Goal: Information Seeking & Learning: Learn about a topic

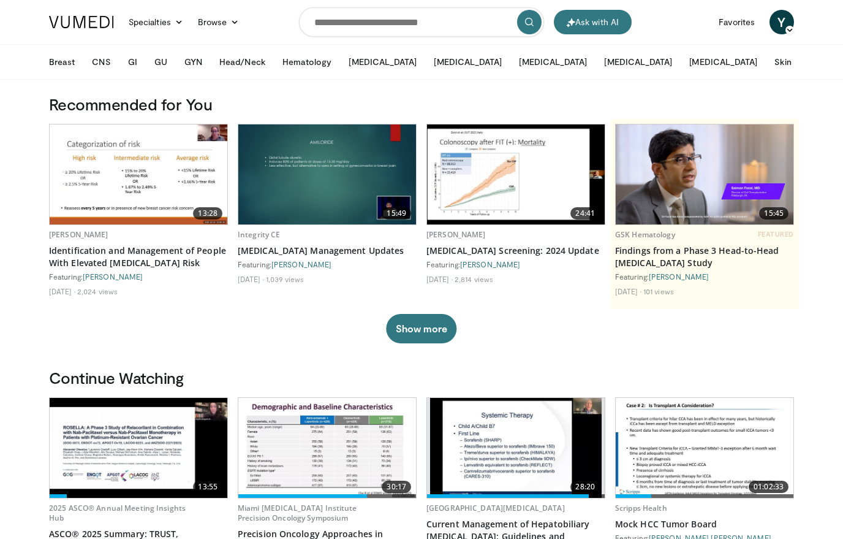
click at [740, 26] on link "Favorites" at bounding box center [736, 22] width 51 height 25
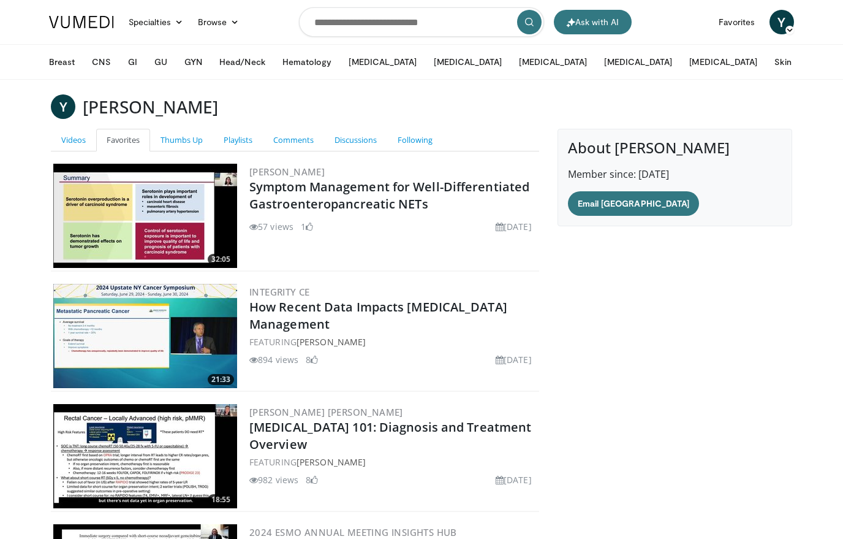
click at [737, 18] on link "Favorites" at bounding box center [736, 22] width 51 height 25
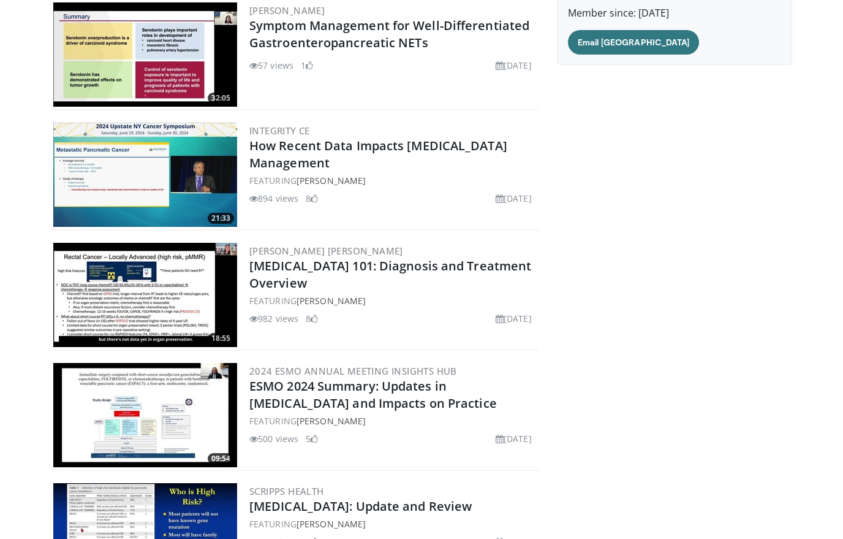
click at [624, 37] on link "Email [GEOGRAPHIC_DATA]" at bounding box center [634, 42] width 132 height 25
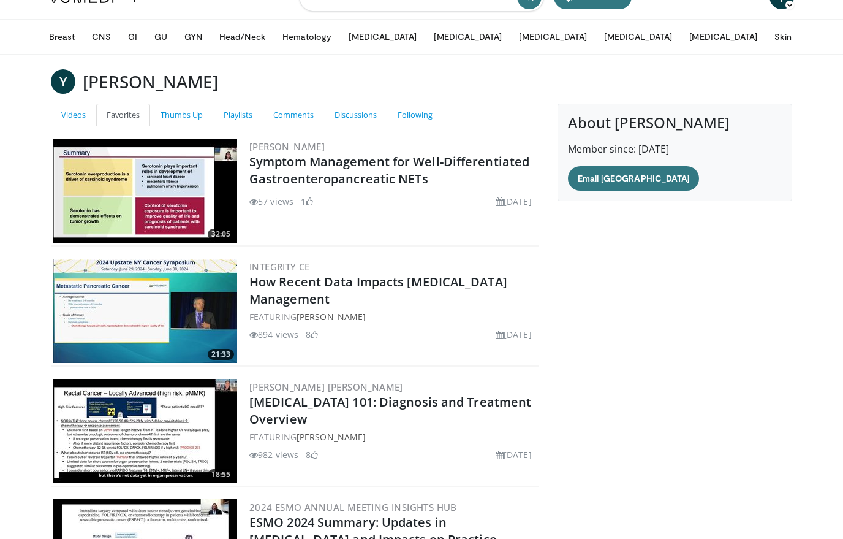
scroll to position [0, 0]
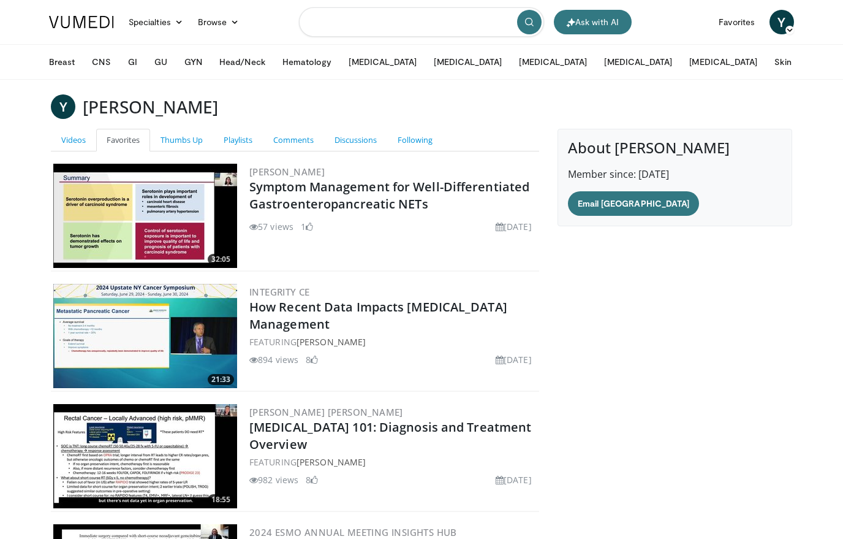
click at [488, 28] on input "Search topics, interventions" at bounding box center [421, 21] width 245 height 29
type input "****"
click at [354, 28] on input "****" at bounding box center [421, 21] width 245 height 29
click at [499, 24] on icon "button" at bounding box center [503, 22] width 10 height 10
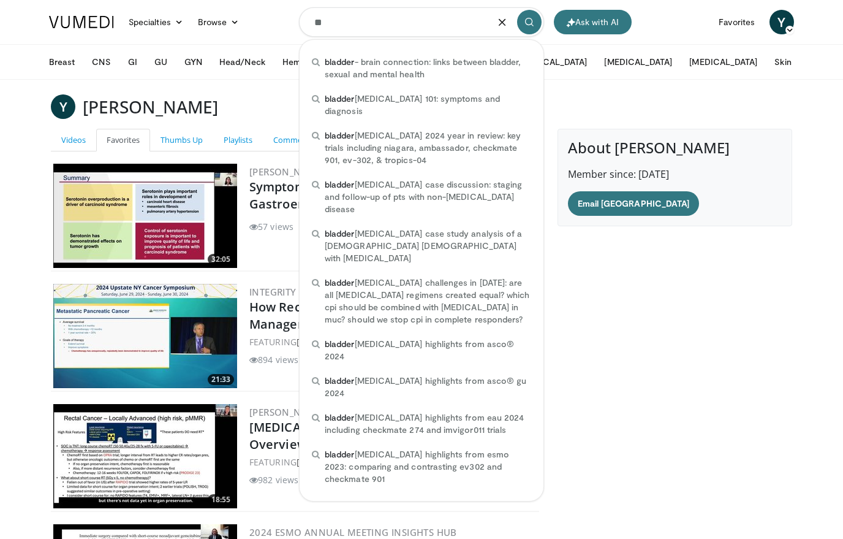
type input "*"
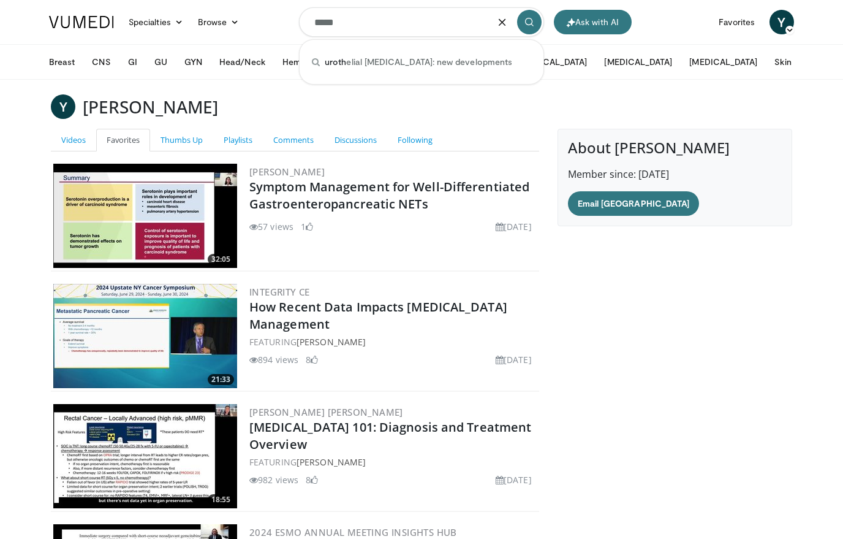
click at [376, 61] on span "uroth elial carcinoma: new developments" at bounding box center [418, 62] width 187 height 12
type input "**********"
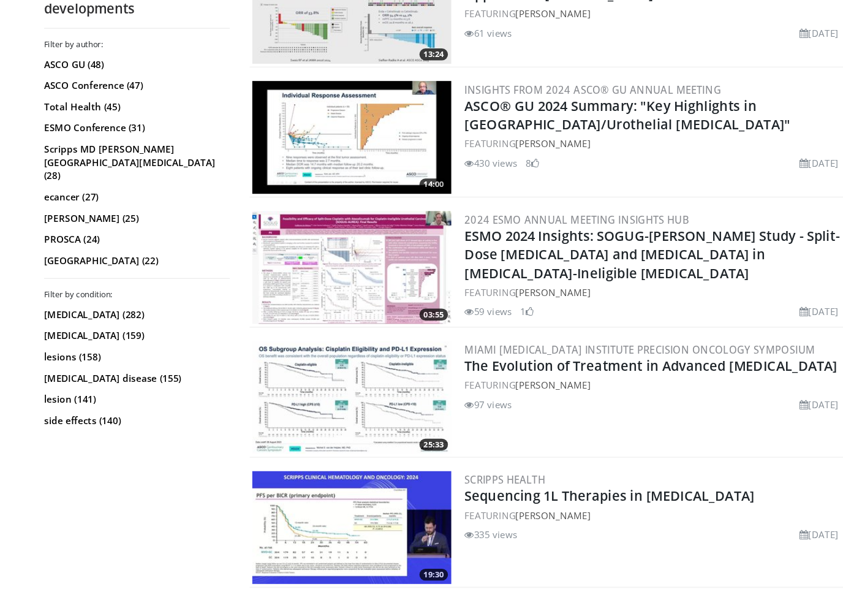
scroll to position [1580, 0]
click at [521, 375] on link "The Evolution of Treatment in Advanced [MEDICAL_DATA]" at bounding box center [611, 383] width 344 height 17
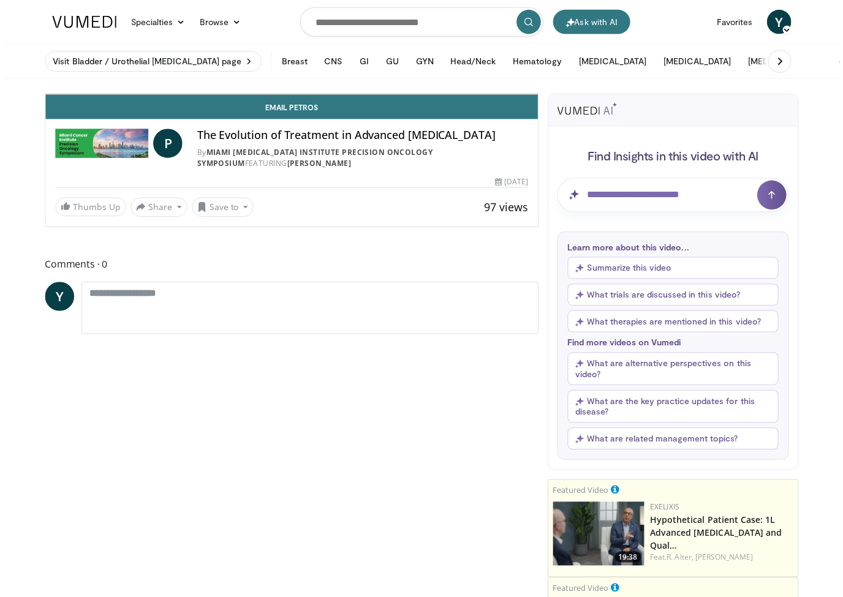
scroll to position [15, 0]
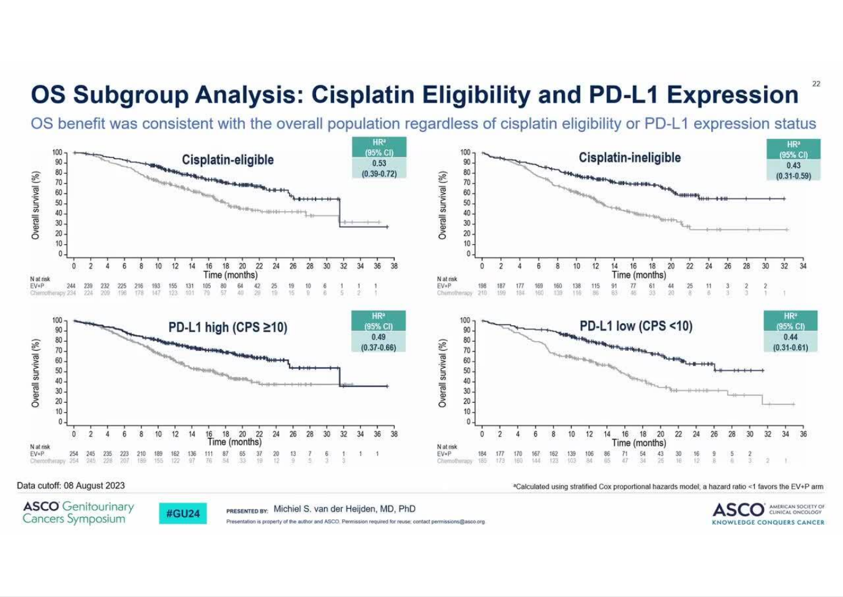
click at [414, 358] on div "10 seconds Tap to unmute" at bounding box center [421, 298] width 843 height 597
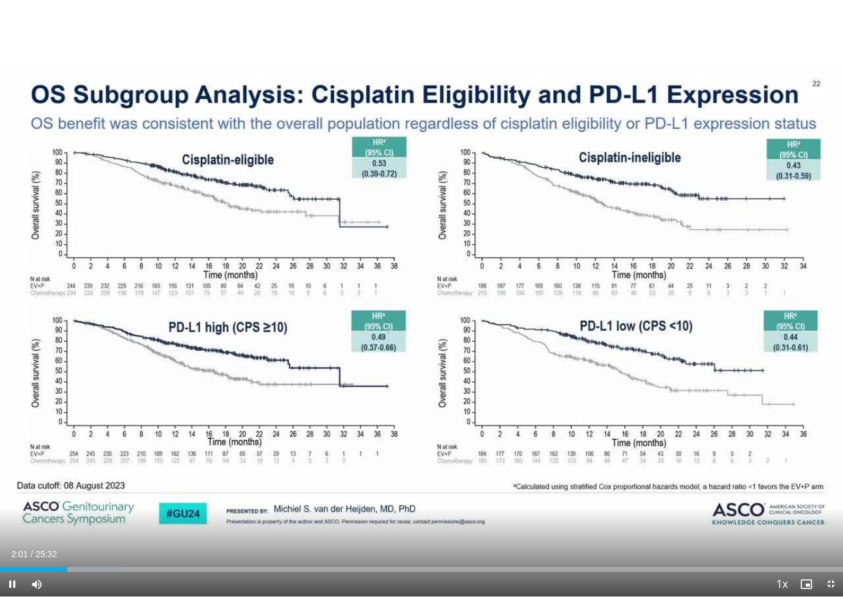
click at [15, 538] on span "Video Player" at bounding box center [12, 584] width 25 height 25
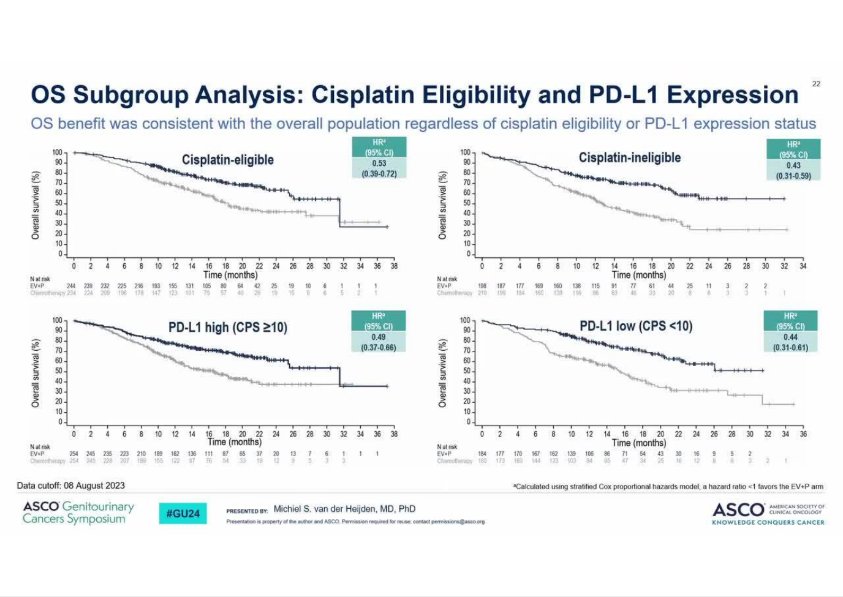
click at [437, 380] on div "10 seconds Tap to unmute" at bounding box center [421, 298] width 843 height 597
click at [316, 174] on div "10 seconds Tap to unmute" at bounding box center [421, 298] width 843 height 597
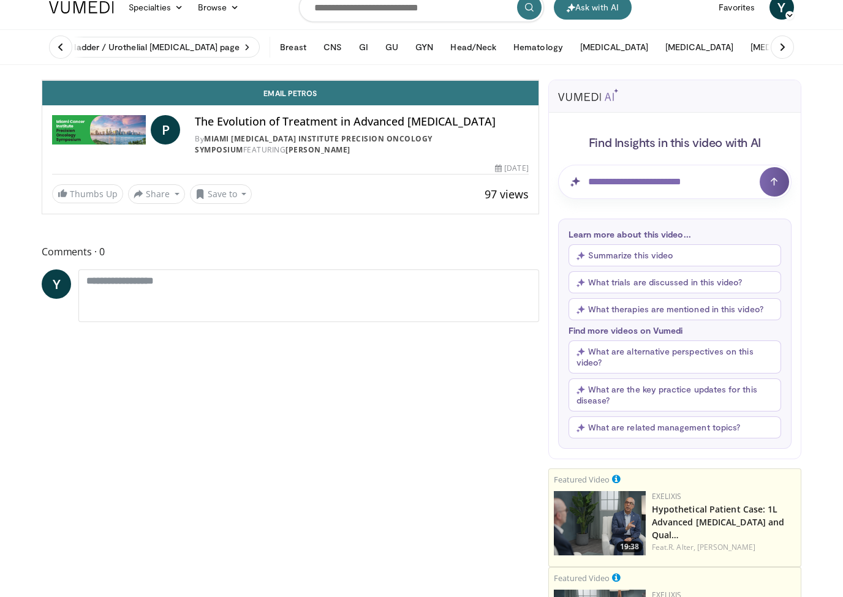
click at [423, 80] on div "10 seconds Tap to unmute" at bounding box center [290, 80] width 496 height 0
click at [401, 80] on div "10 seconds Tap to unmute" at bounding box center [290, 80] width 496 height 0
click at [221, 80] on div "10 seconds Tap to unmute" at bounding box center [290, 80] width 496 height 0
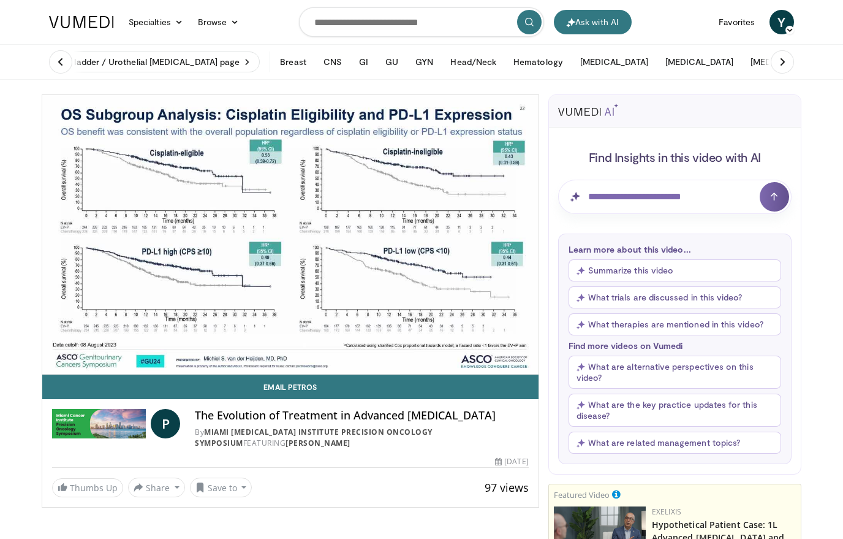
click at [232, 482] on button "Save to" at bounding box center [221, 487] width 62 height 20
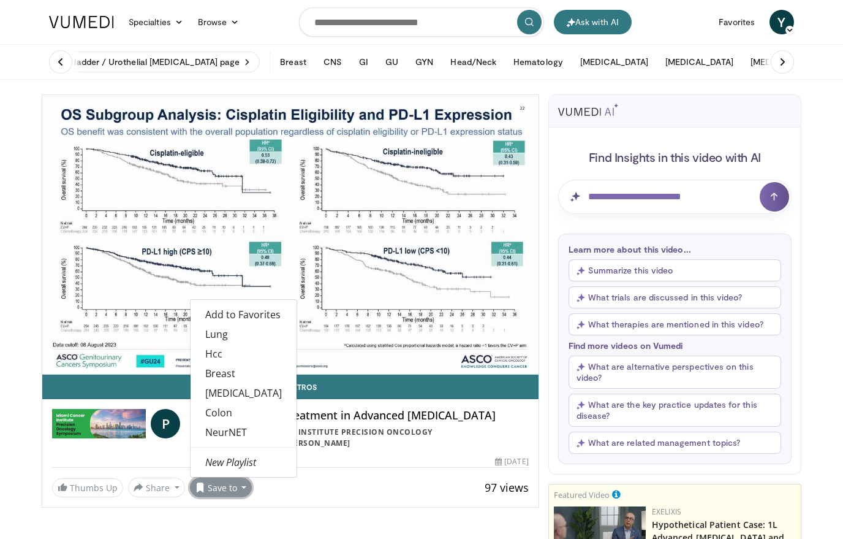
click at [235, 463] on em "New Playlist" at bounding box center [230, 461] width 51 height 13
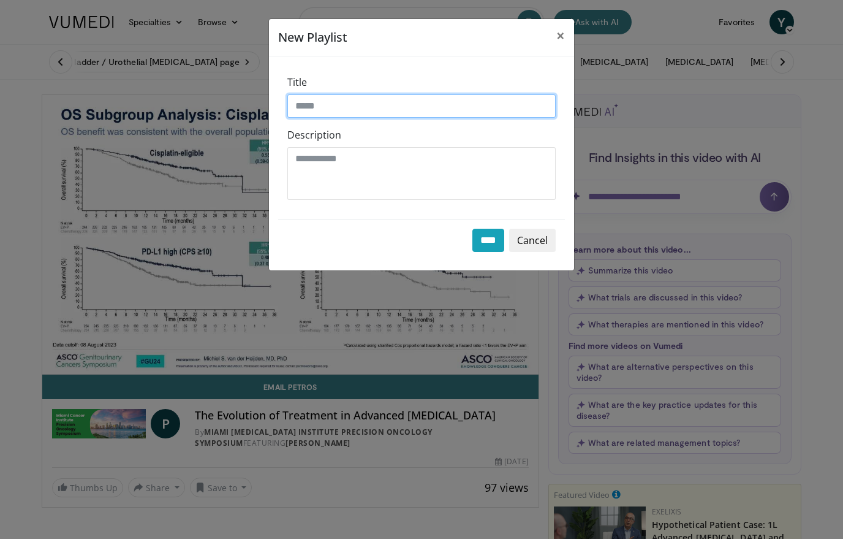
click at [360, 104] on input "Title" at bounding box center [421, 105] width 268 height 23
type input "**"
click at [562, 34] on span "×" at bounding box center [560, 35] width 9 height 20
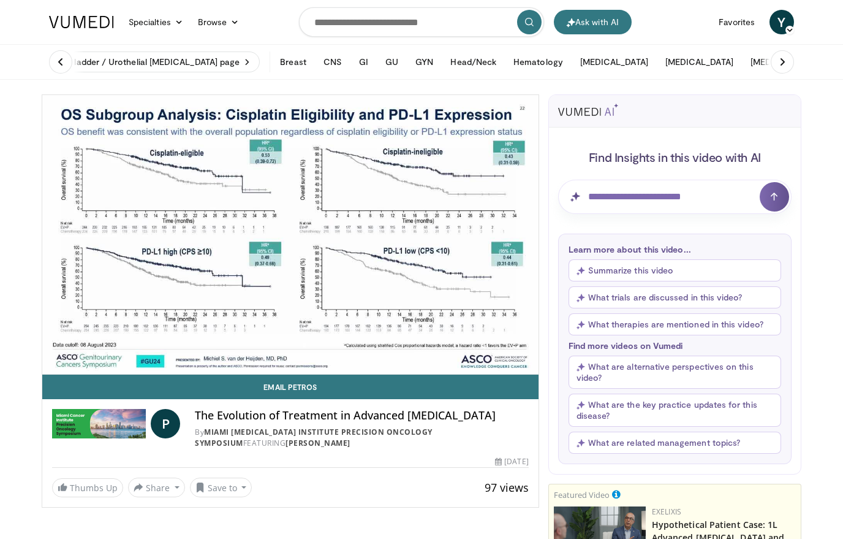
click at [239, 491] on button "Save to" at bounding box center [221, 487] width 62 height 20
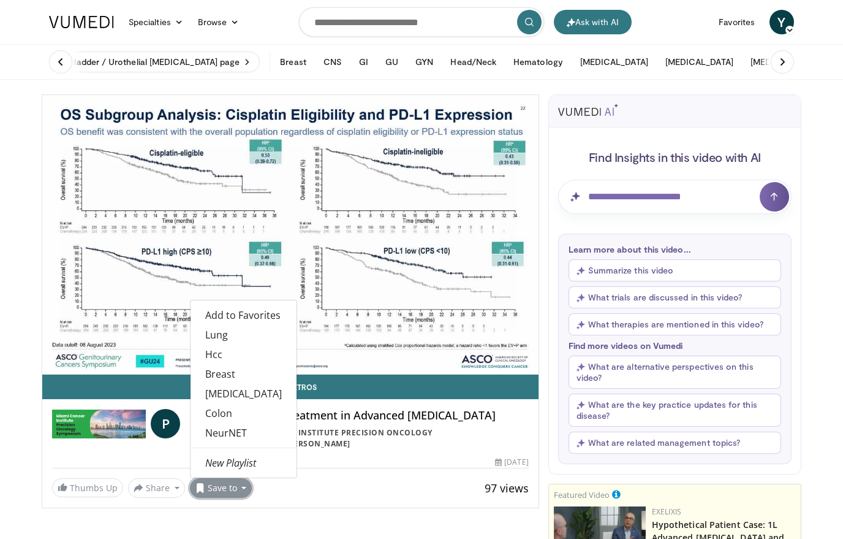
click at [258, 314] on span "Add to Favorites" at bounding box center [242, 314] width 75 height 13
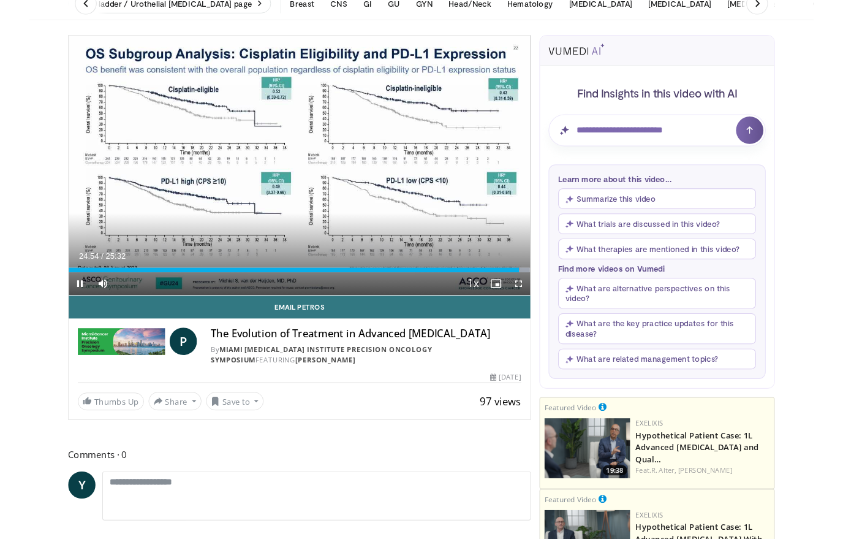
scroll to position [99, 0]
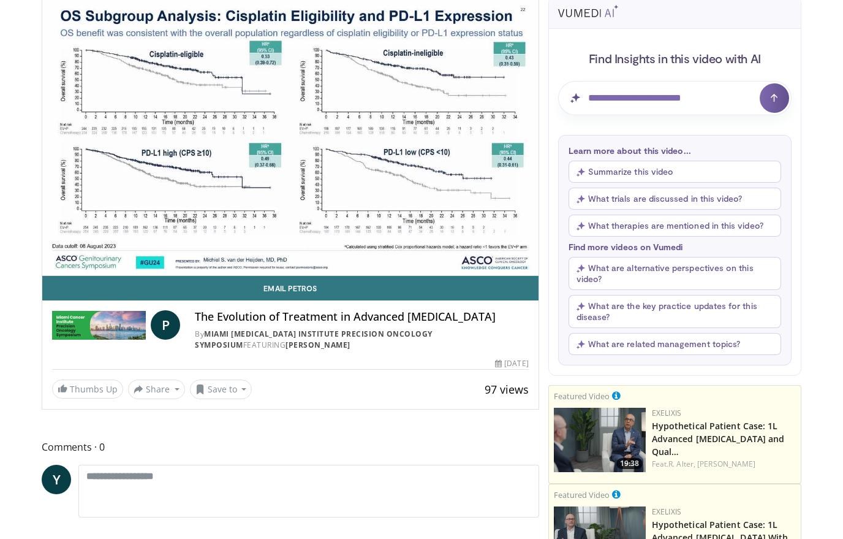
click at [376, 130] on div "10 seconds Tap to unmute" at bounding box center [290, 135] width 496 height 279
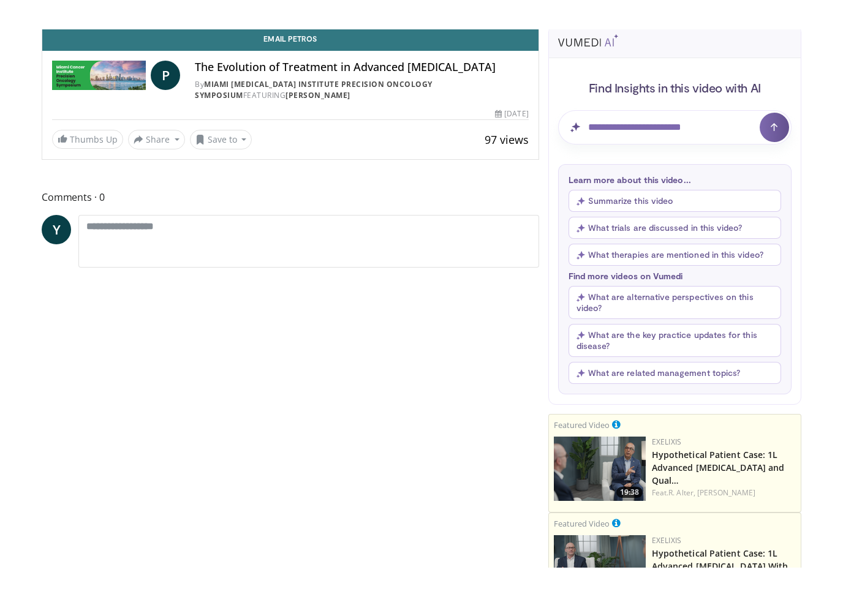
scroll to position [15, 0]
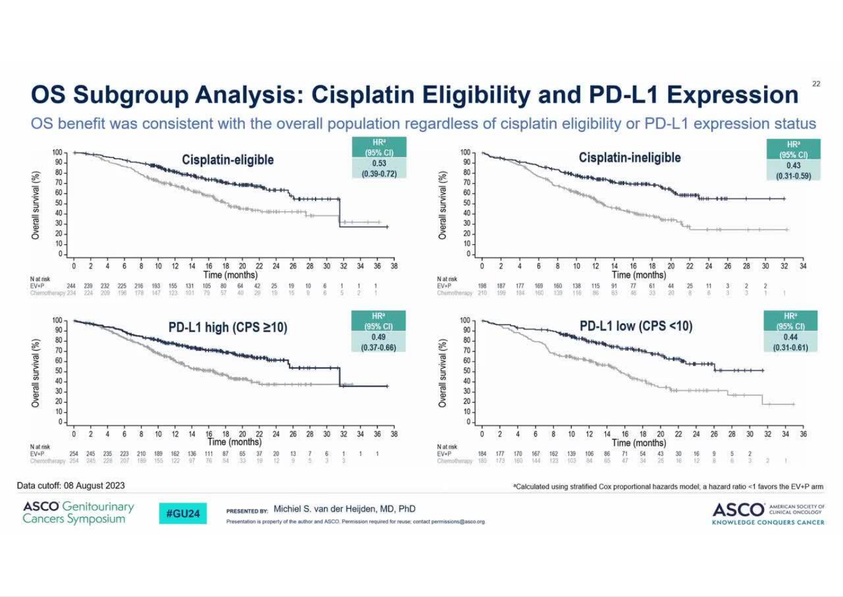
click at [551, 456] on div "10 seconds Tap to unmute" at bounding box center [421, 298] width 843 height 597
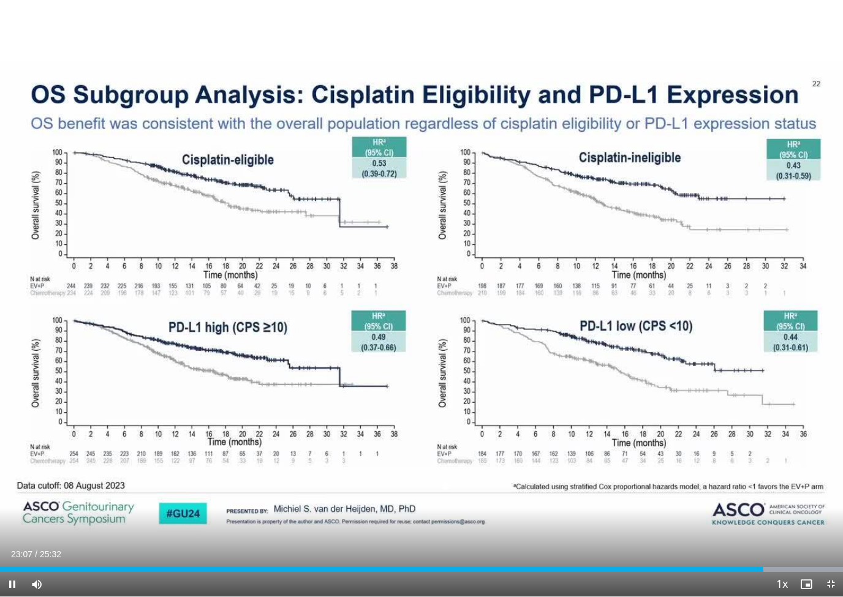
click at [690, 501] on div "10 seconds Tap to unmute" at bounding box center [421, 298] width 843 height 597
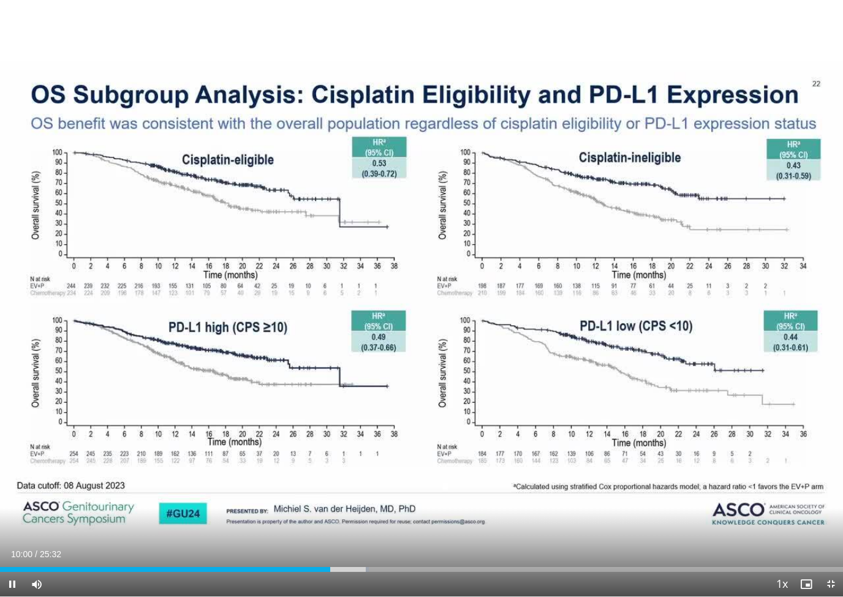
click at [455, 506] on div "10 seconds Tap to unmute" at bounding box center [421, 298] width 843 height 597
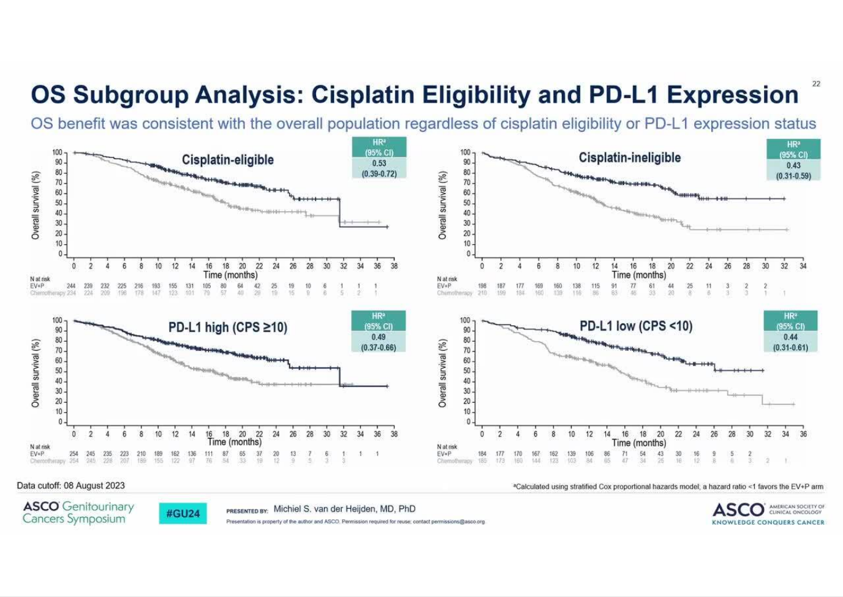
click at [72, 286] on div "10 seconds Tap to unmute" at bounding box center [421, 298] width 843 height 597
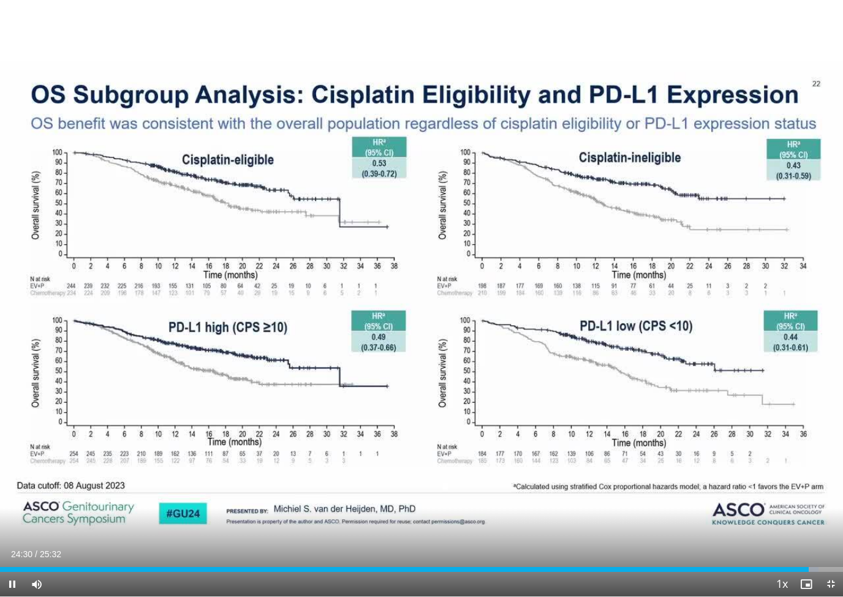
click at [814, 577] on span "Video Player" at bounding box center [806, 584] width 25 height 25
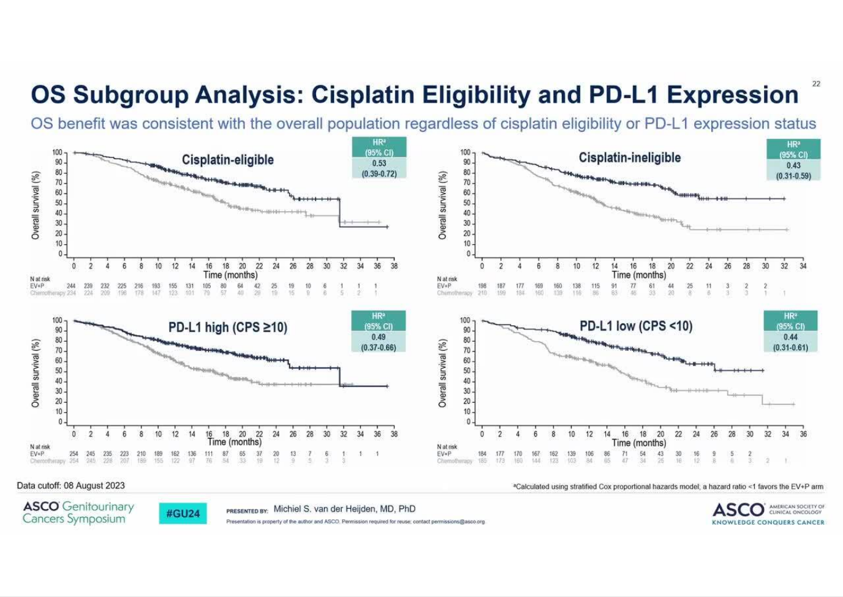
click at [708, 481] on div "10 seconds Tap to unmute" at bounding box center [421, 298] width 843 height 597
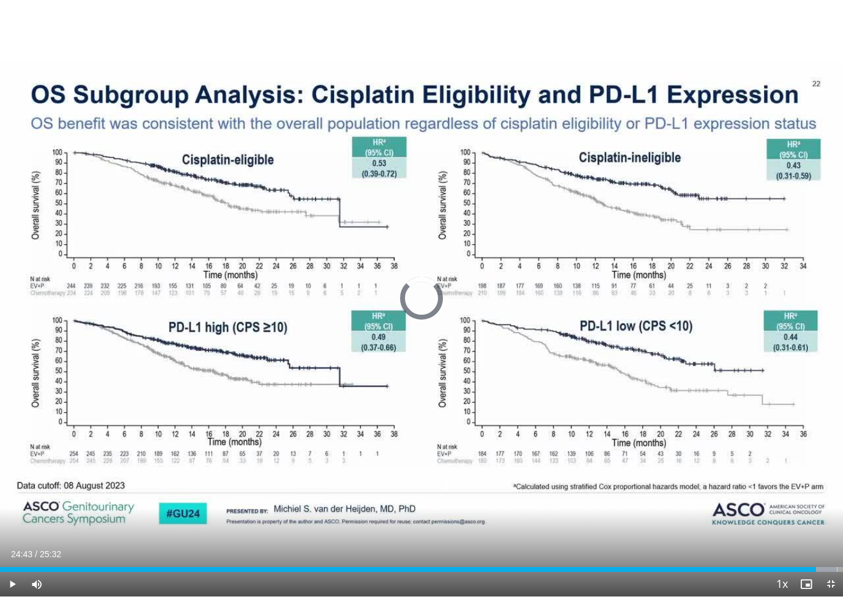
click at [816, 569] on div "Progress Bar" at bounding box center [408, 569] width 816 height 5
click at [80, 238] on div "10 seconds Tap to unmute" at bounding box center [421, 298] width 843 height 597
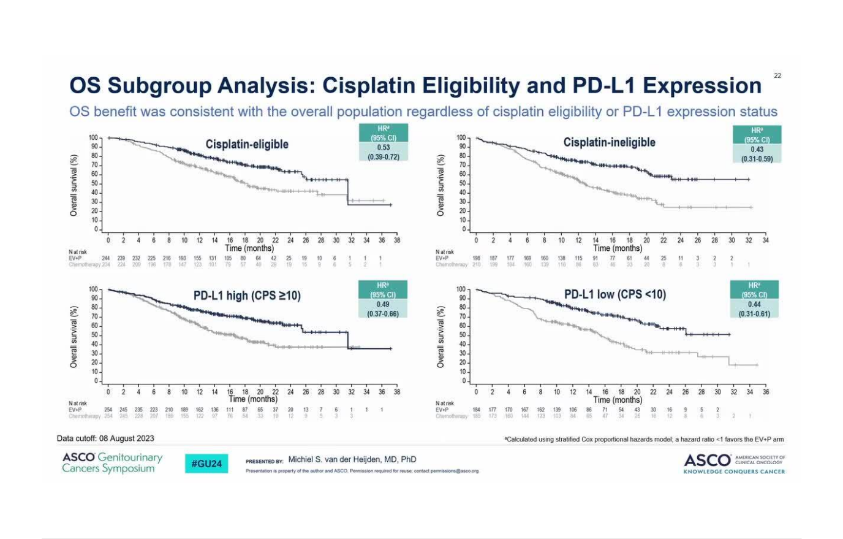
scroll to position [99, 0]
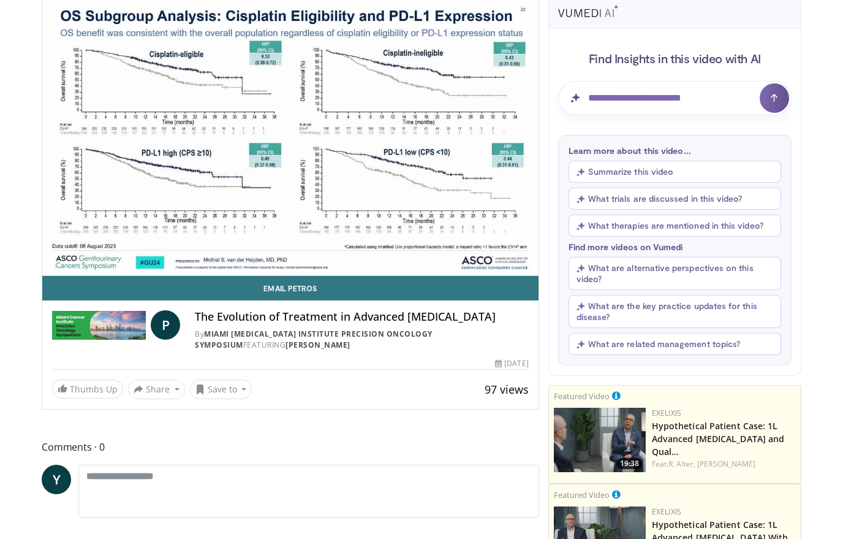
click at [357, 252] on div "10 seconds Tap to unmute" at bounding box center [290, 135] width 496 height 279
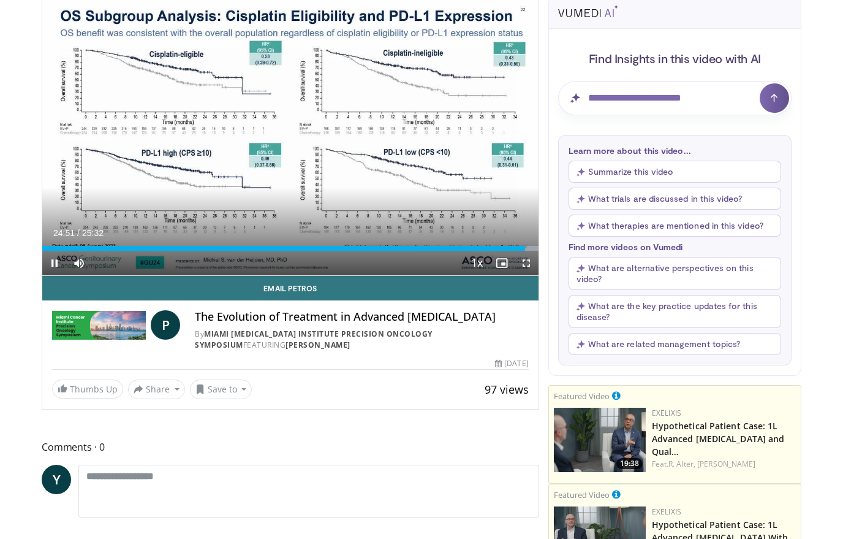
click at [524, 248] on div "Progress Bar" at bounding box center [283, 248] width 483 height 5
click at [528, 248] on div "Progress Bar" at bounding box center [528, 248] width 20 height 5
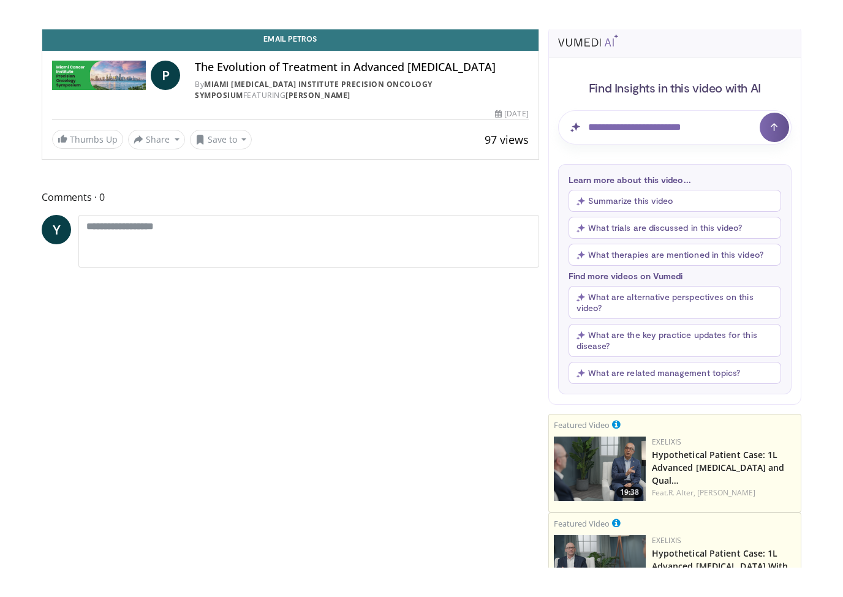
scroll to position [15, 0]
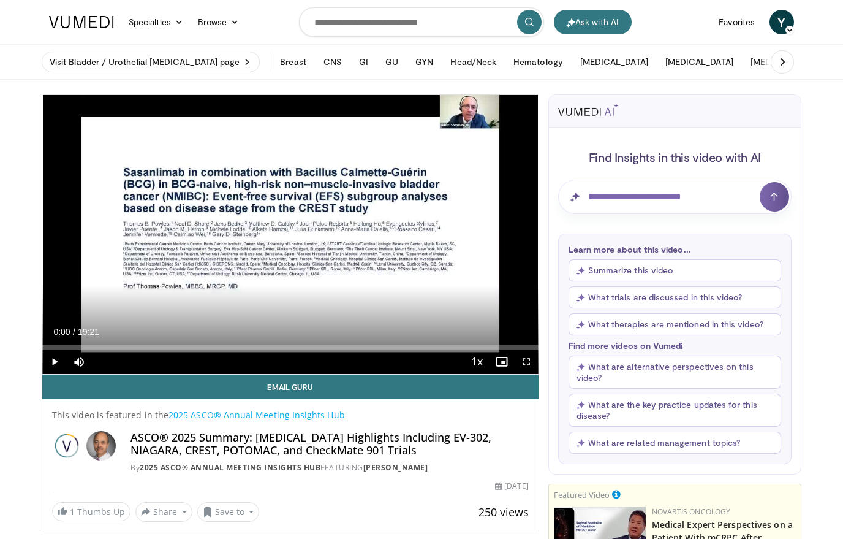
click at [661, 270] on button "Summarize this video" at bounding box center [675, 270] width 213 height 22
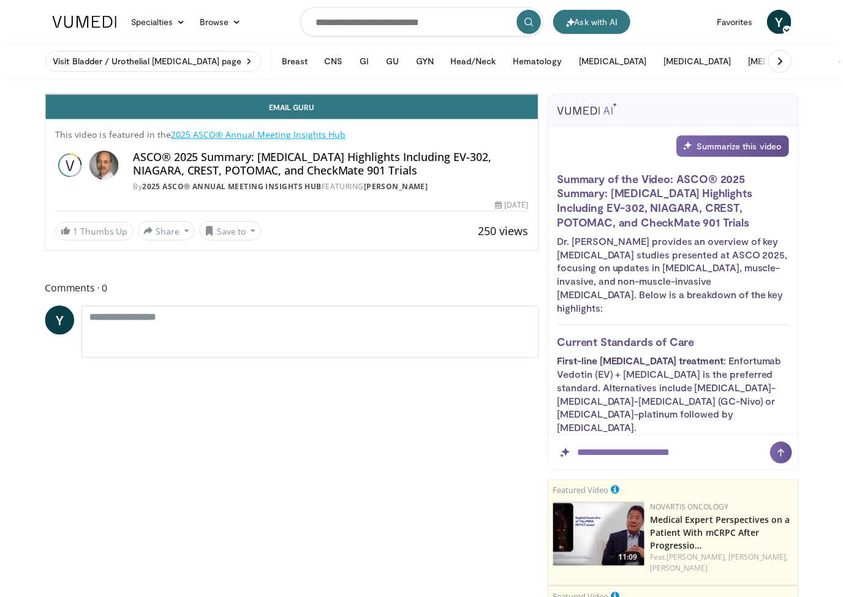
scroll to position [15, 0]
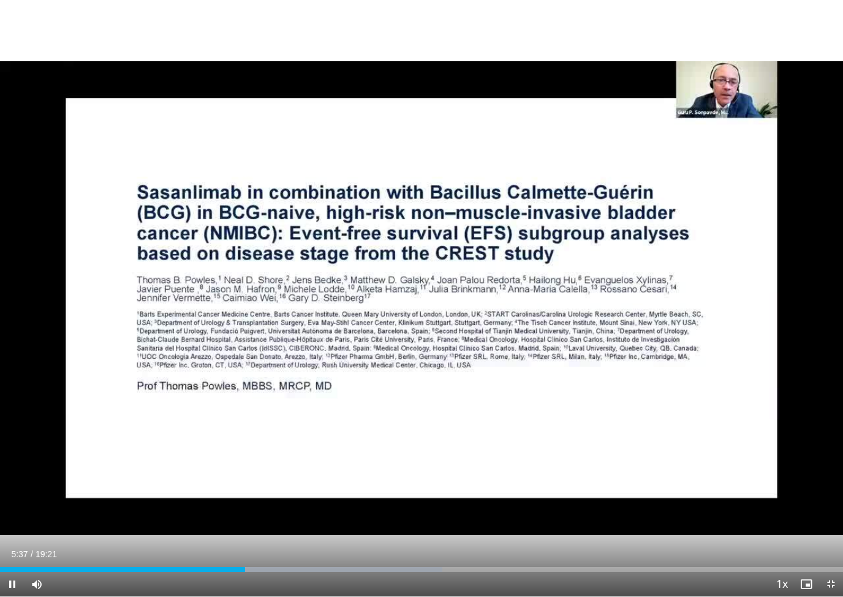
click at [235, 538] on div "Progress Bar" at bounding box center [122, 569] width 245 height 5
click at [462, 384] on div "10 seconds Tap to unmute" at bounding box center [421, 298] width 843 height 597
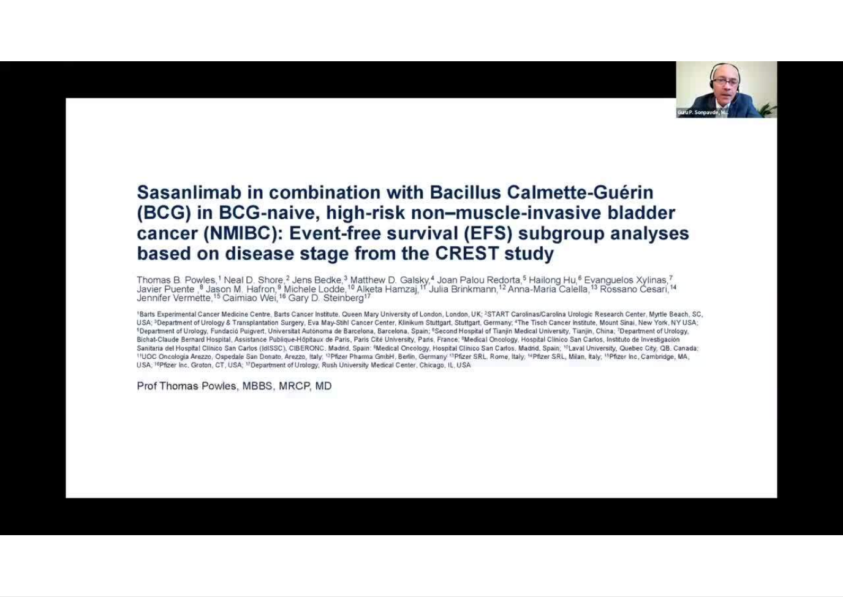
click at [445, 396] on div "10 seconds Tap to unmute" at bounding box center [421, 298] width 843 height 597
click at [376, 538] on html "Ask with AI Specialties Adult & Family Medicine Allergy, [MEDICAL_DATA], Immuno…" at bounding box center [421, 283] width 843 height 597
click at [406, 462] on div "10 seconds Tap to unmute" at bounding box center [421, 298] width 843 height 597
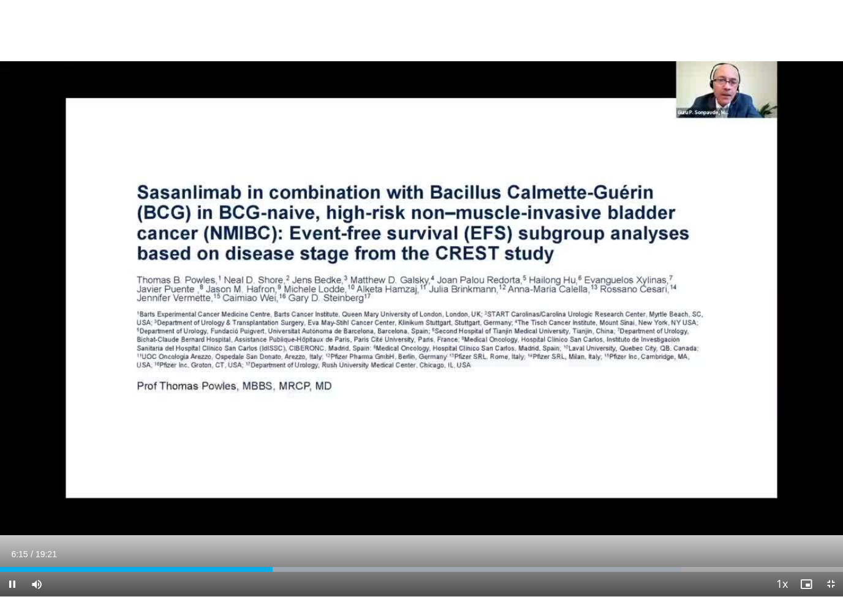
click at [7, 538] on span "Video Player" at bounding box center [12, 584] width 25 height 25
